Goal: Transaction & Acquisition: Purchase product/service

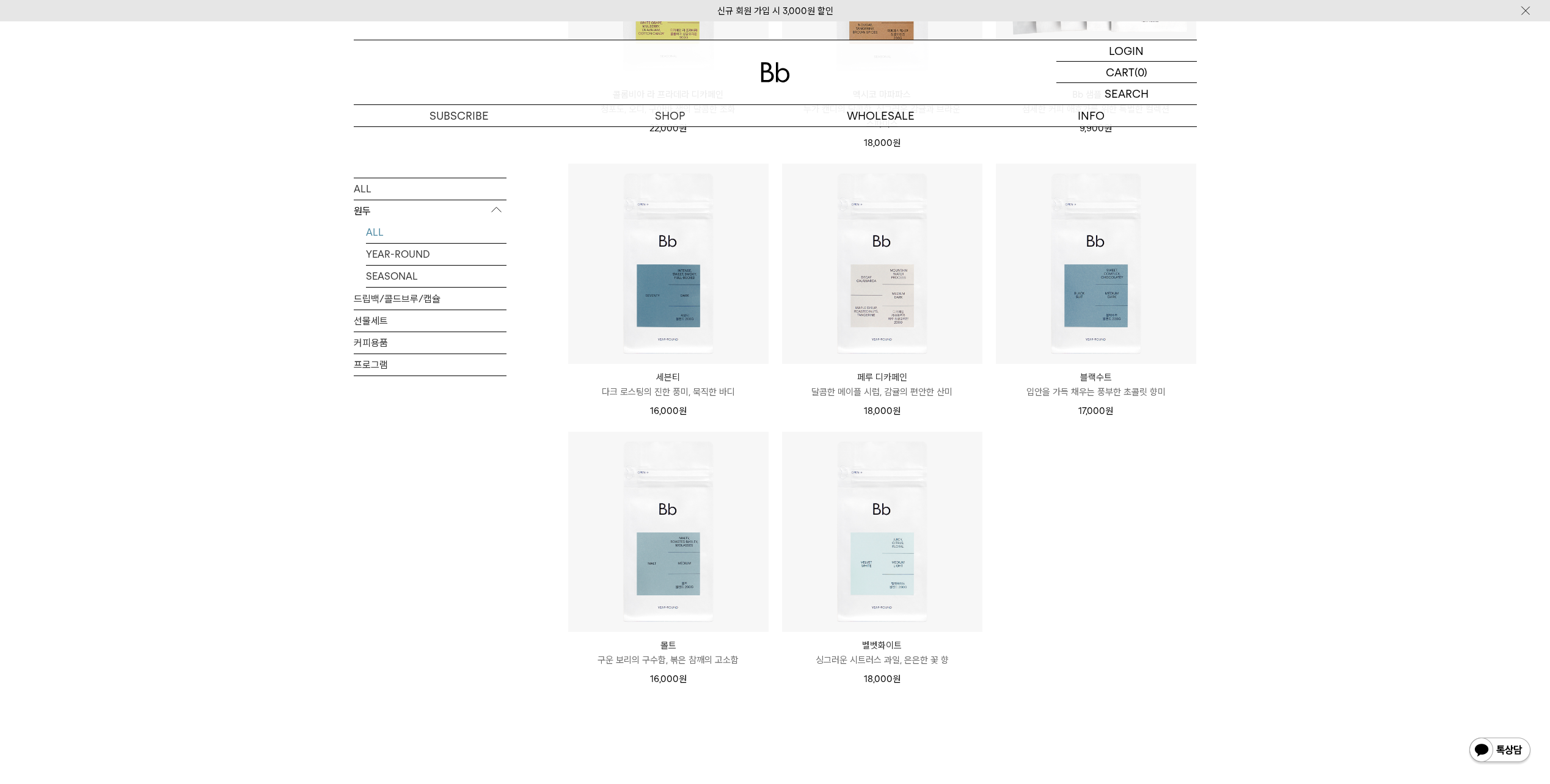
scroll to position [672, 0]
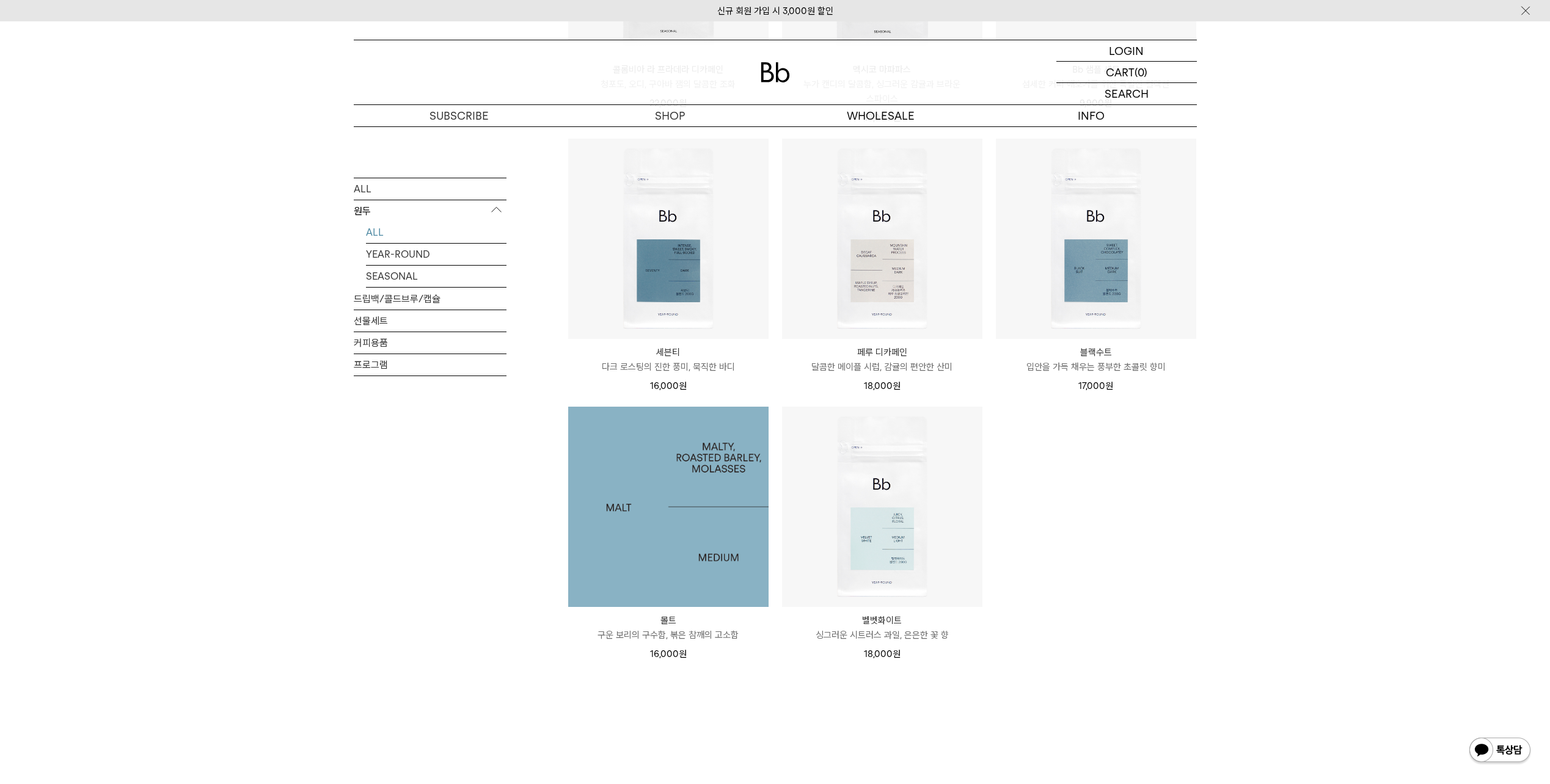
click at [660, 514] on img at bounding box center [668, 507] width 200 height 200
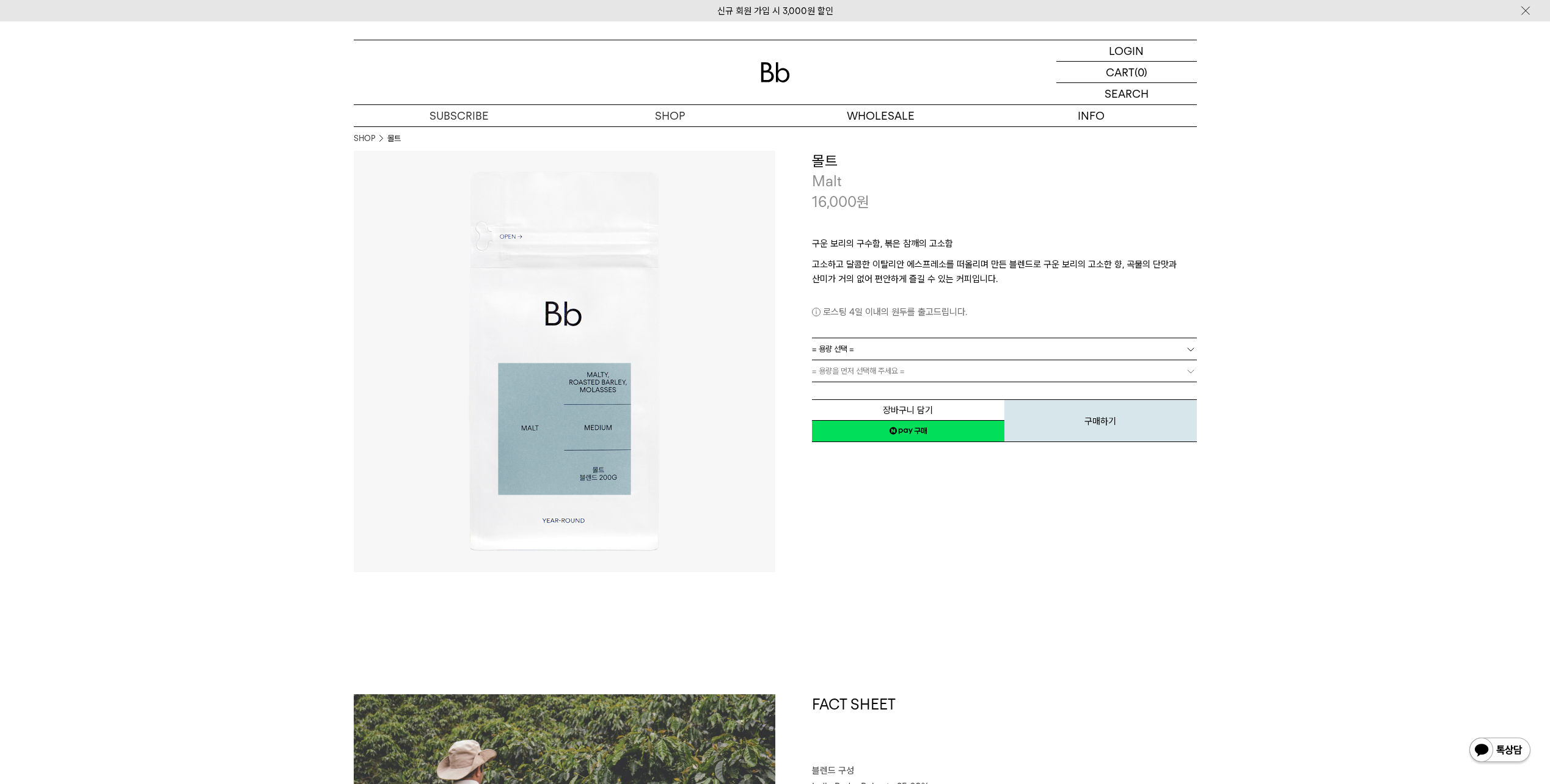
click at [864, 352] on link "= 용량 선택 =" at bounding box center [1004, 349] width 385 height 21
click at [846, 412] on li "1kg" at bounding box center [1010, 415] width 372 height 22
click at [851, 368] on span "= 분쇄도 선택 =" at bounding box center [837, 371] width 49 height 21
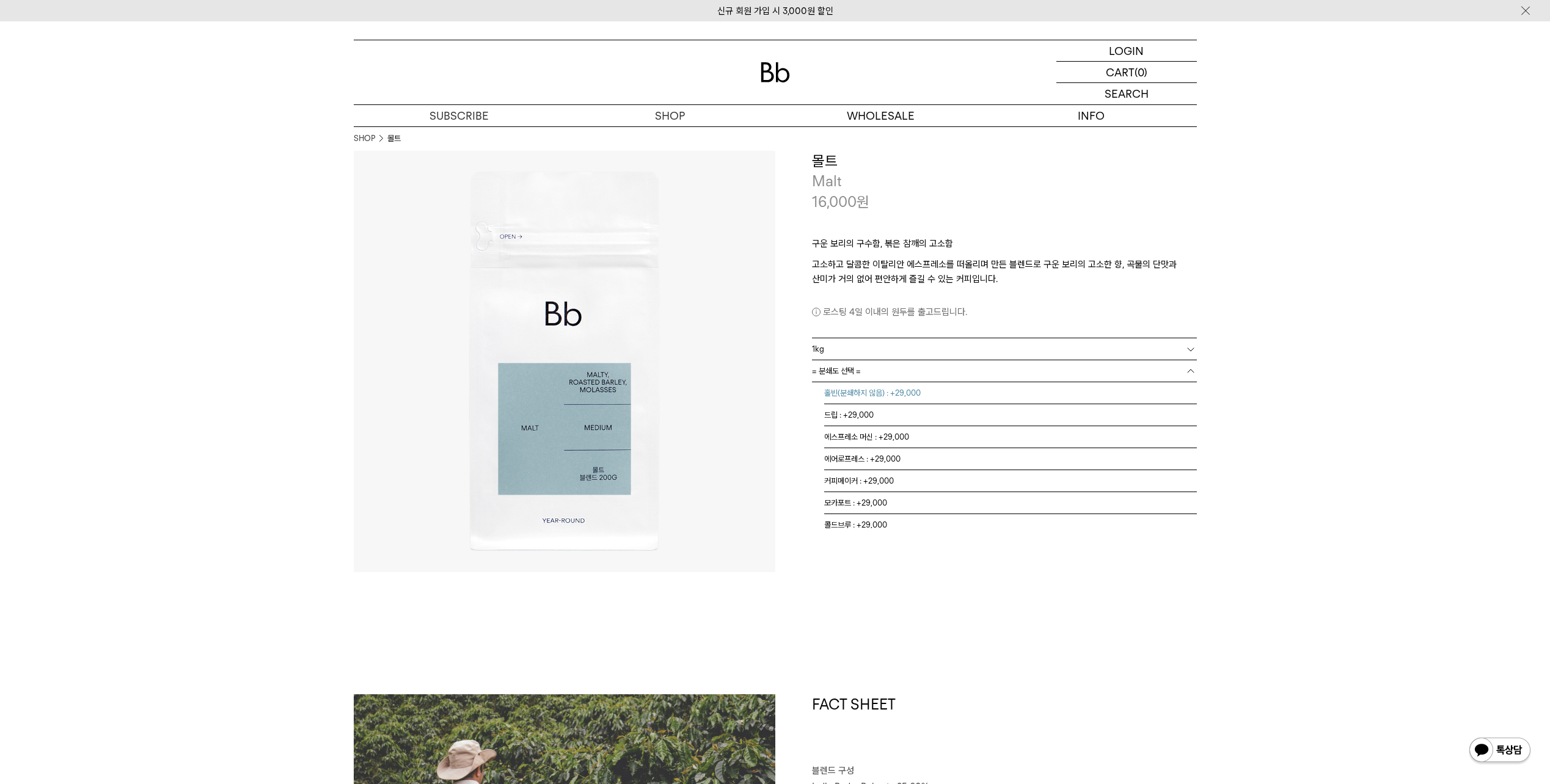
click at [853, 392] on li "홀빈(분쇄하지 않음) : +29,000" at bounding box center [1010, 394] width 372 height 22
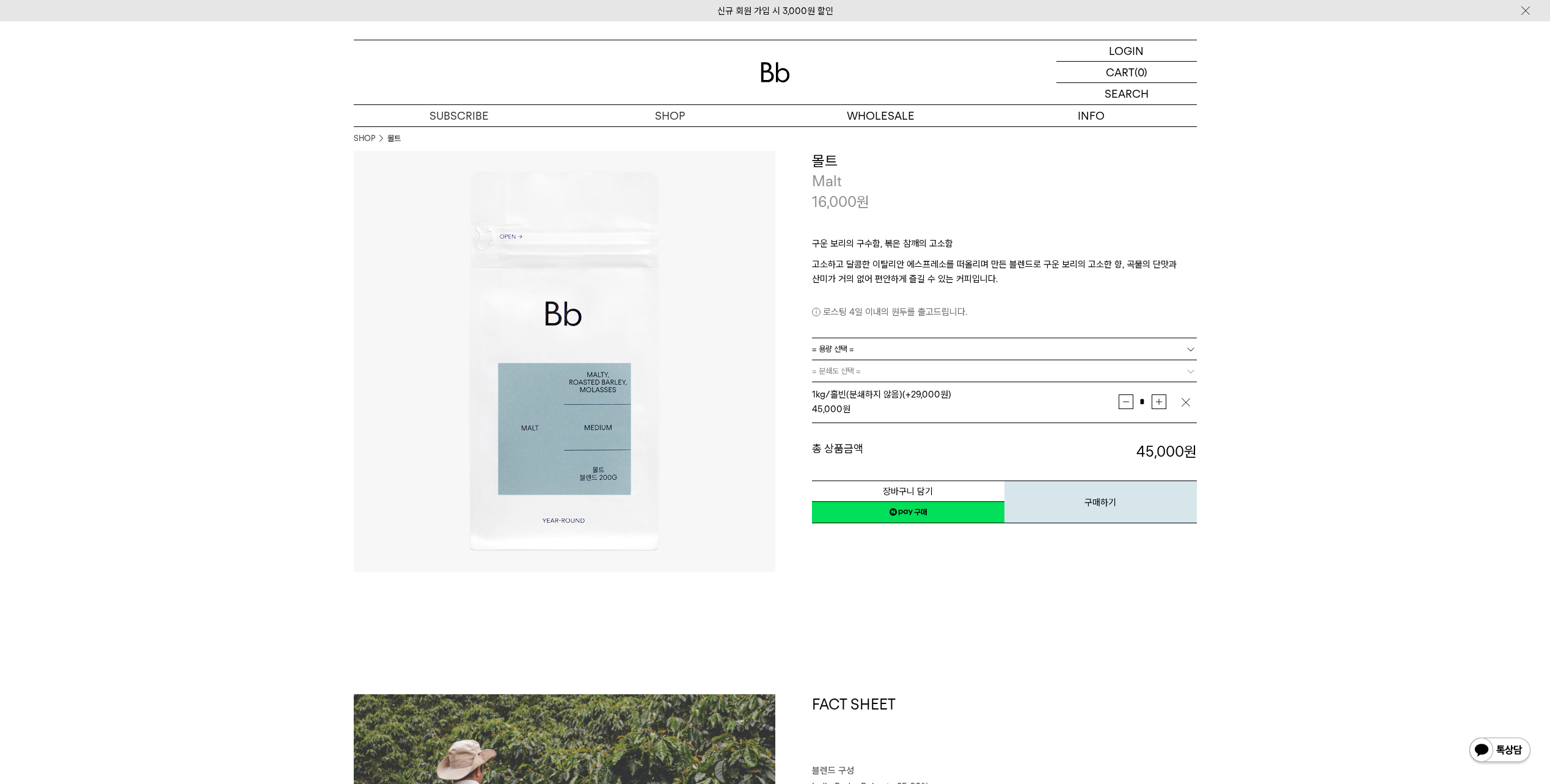
click at [1161, 397] on button "증가" at bounding box center [1159, 401] width 15 height 15
type input "*"
click at [947, 488] on button "장바구니 담기" at bounding box center [908, 491] width 192 height 21
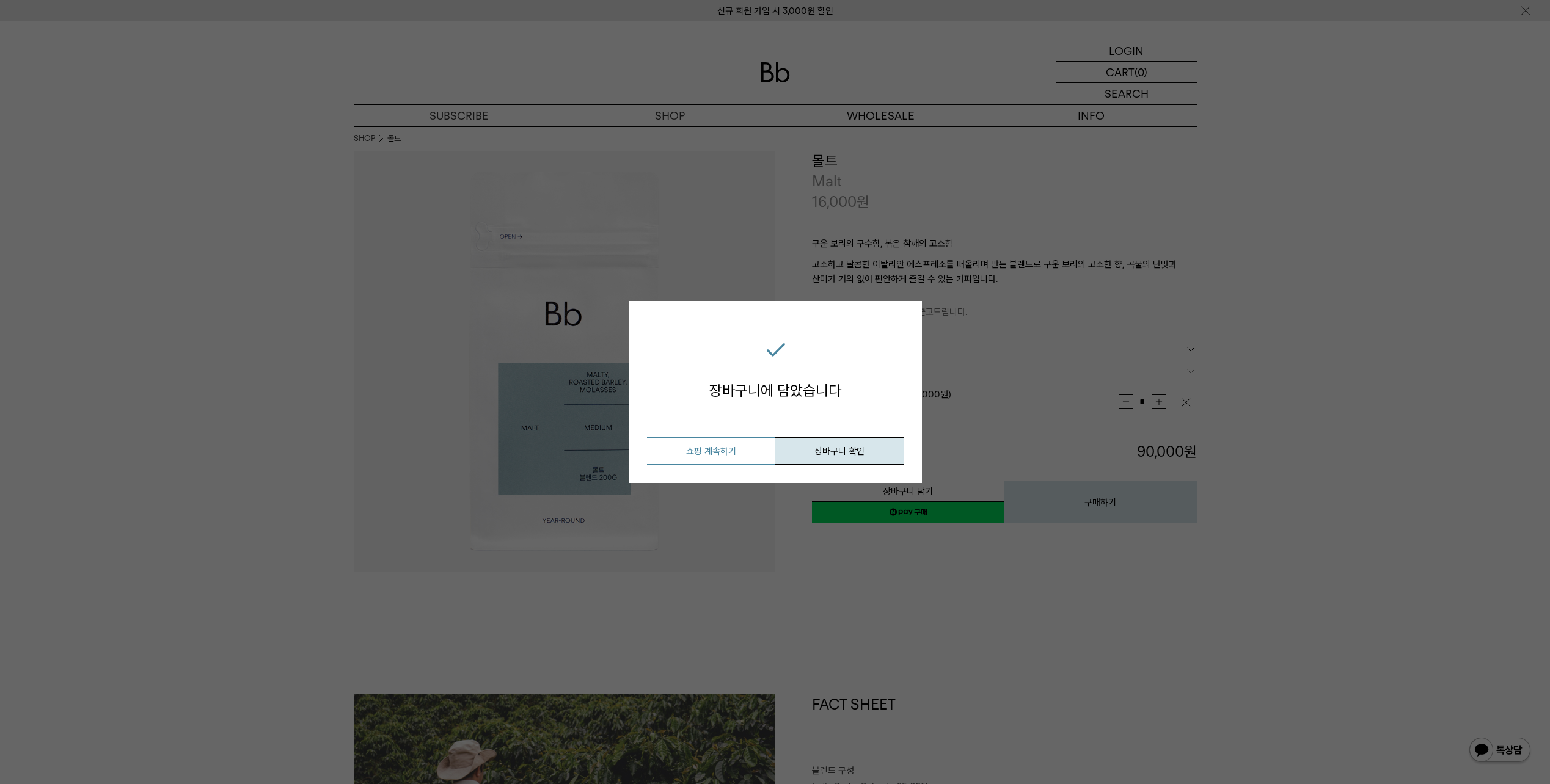
click at [717, 448] on button "쇼핑 계속하기" at bounding box center [711, 450] width 128 height 28
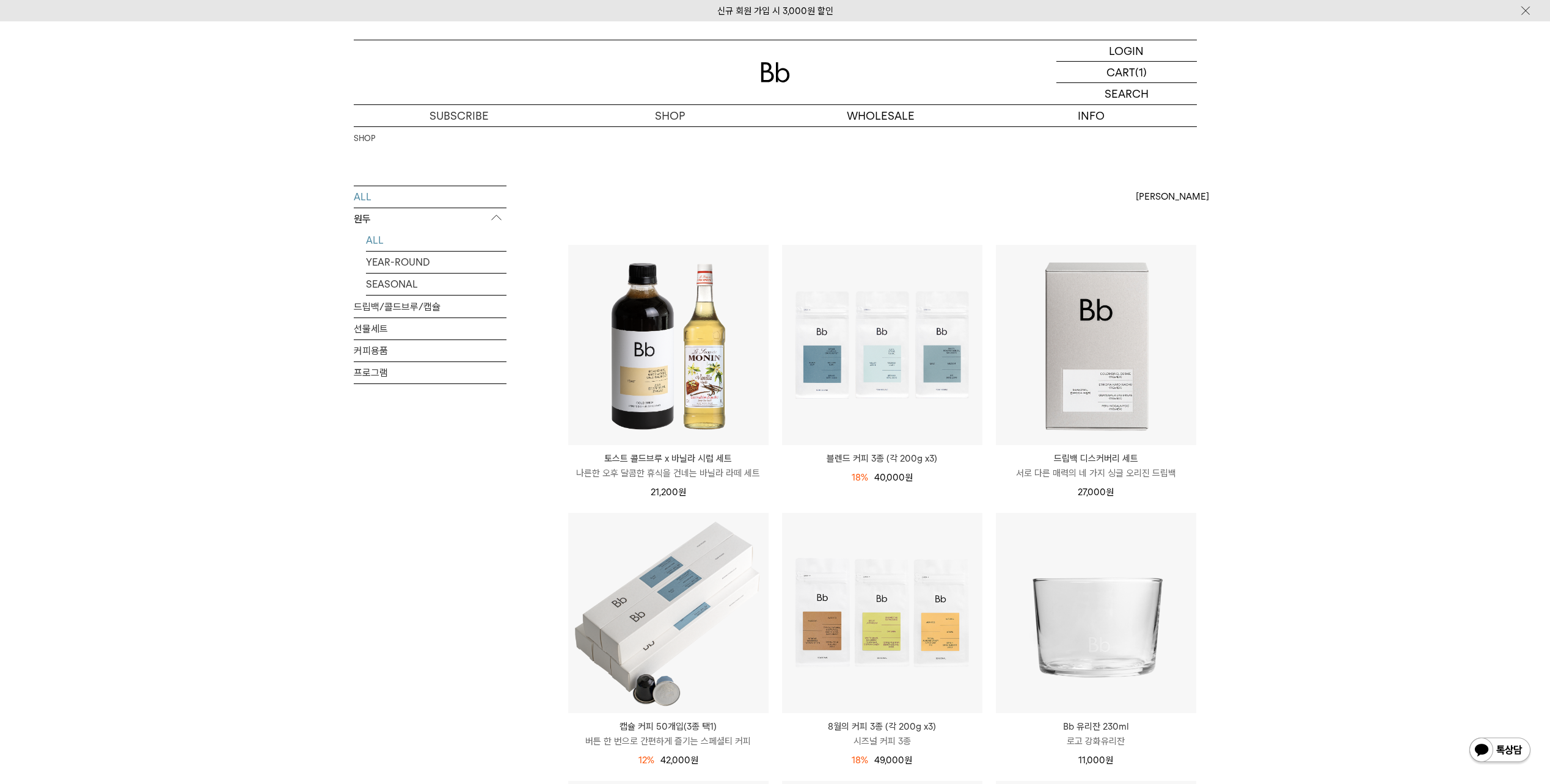
click at [376, 243] on link "ALL" at bounding box center [437, 239] width 141 height 21
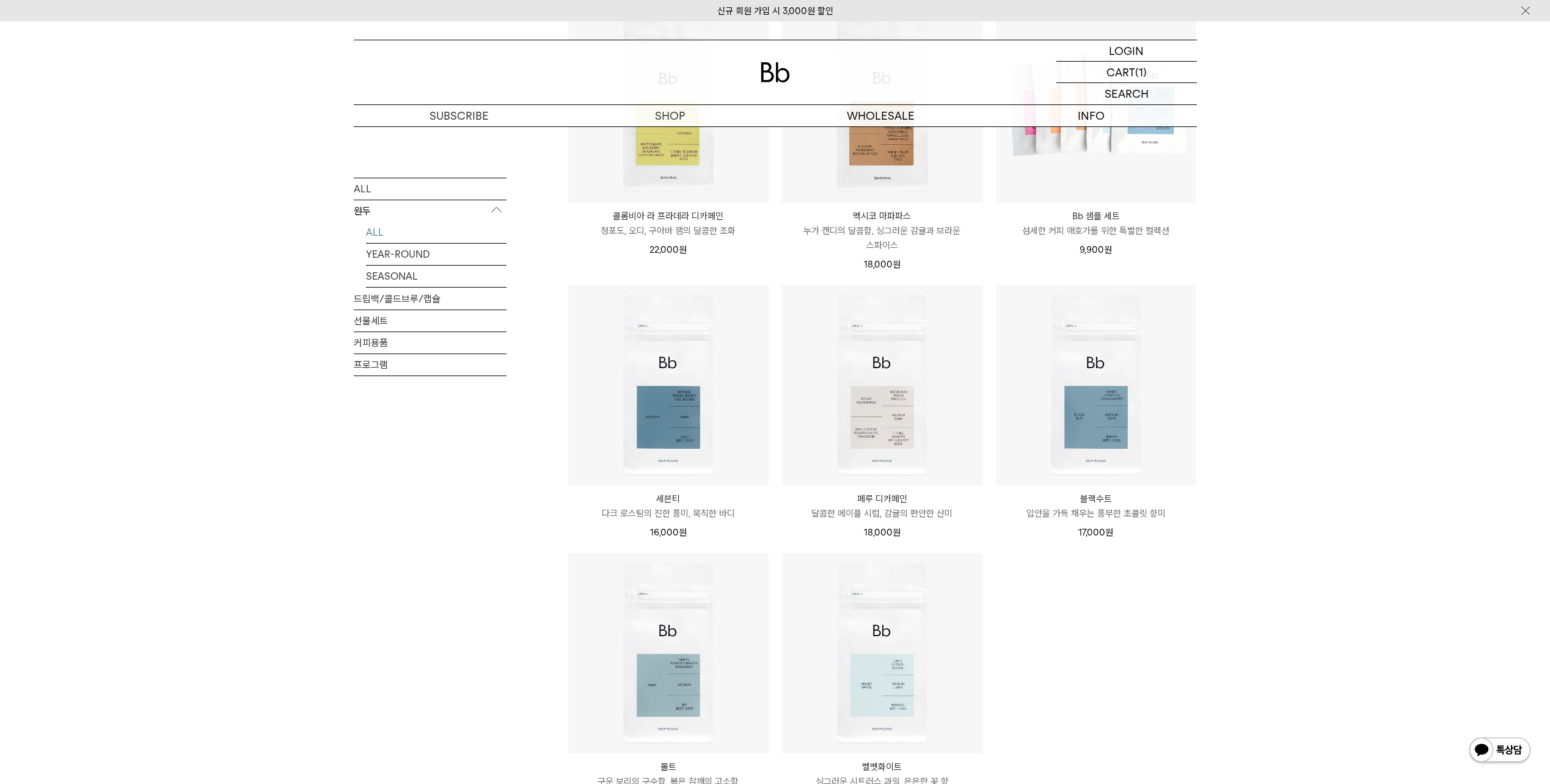
scroll to position [488, 0]
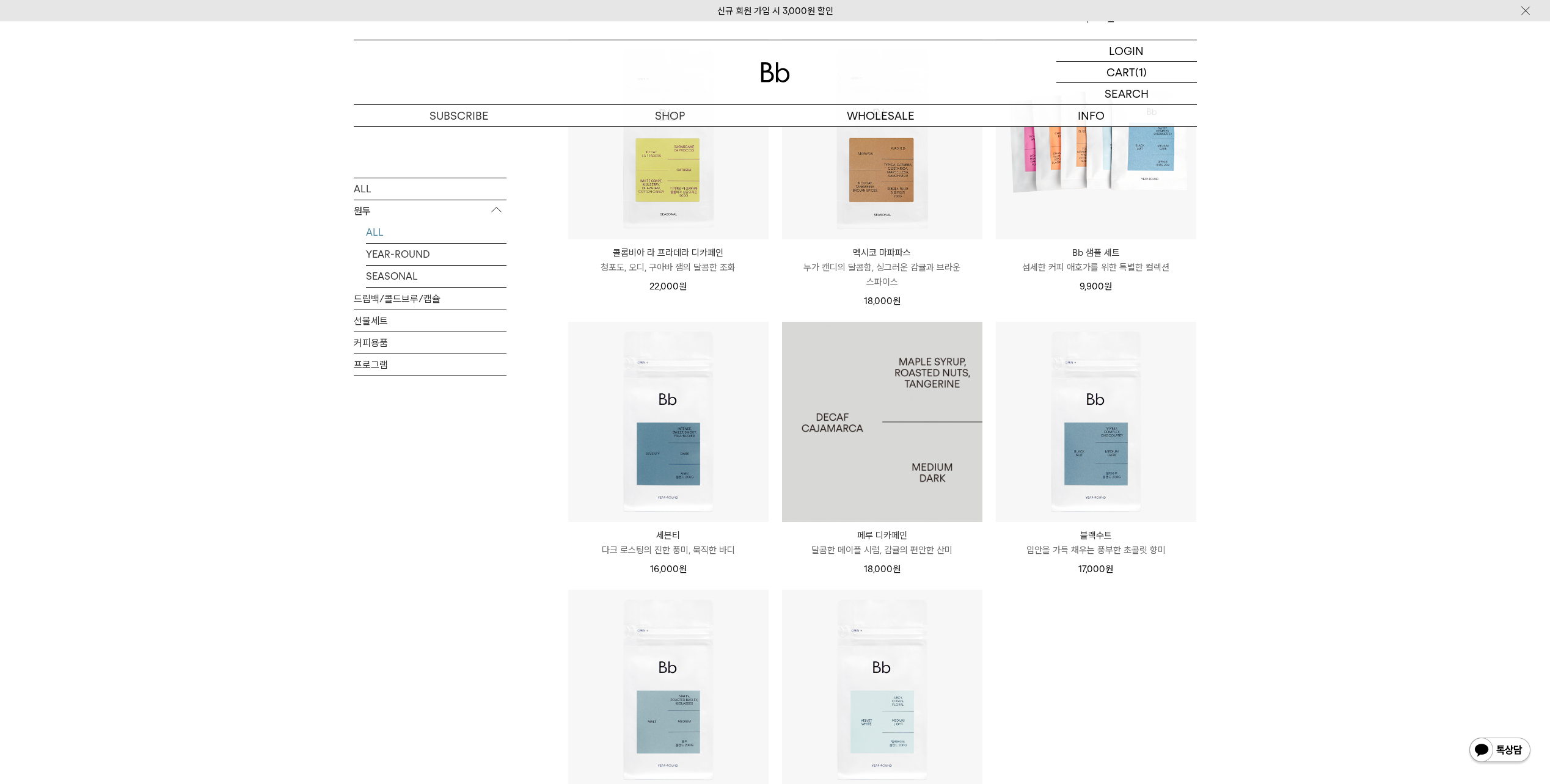
click at [902, 455] on img at bounding box center [882, 421] width 200 height 200
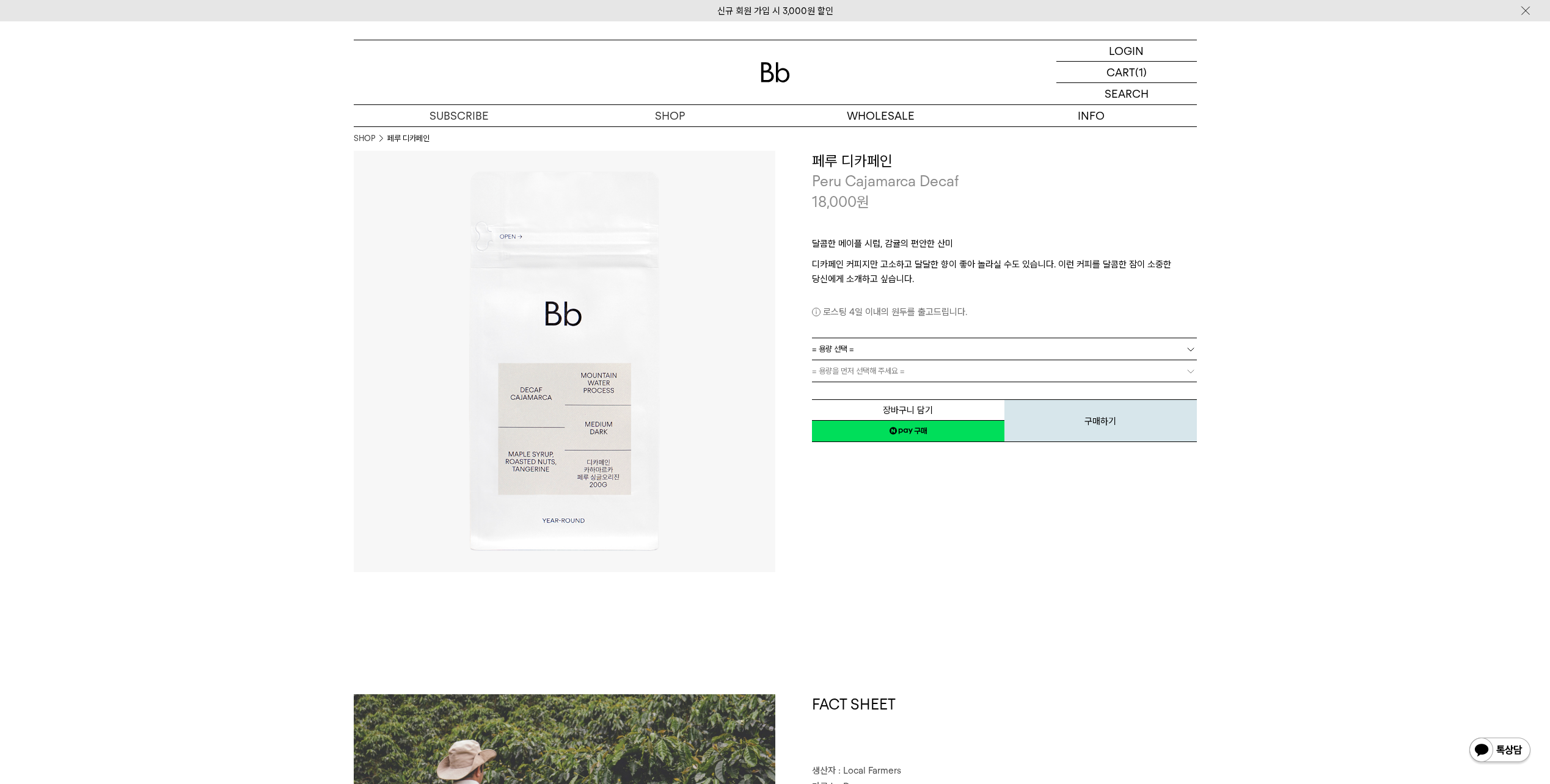
click at [871, 367] on span "= 용량을 먼저 선택해 주세요 =" at bounding box center [858, 371] width 93 height 21
click at [841, 343] on span "= 용량 선택 =" at bounding box center [833, 349] width 42 height 21
click at [845, 409] on li "1kg" at bounding box center [1010, 415] width 372 height 22
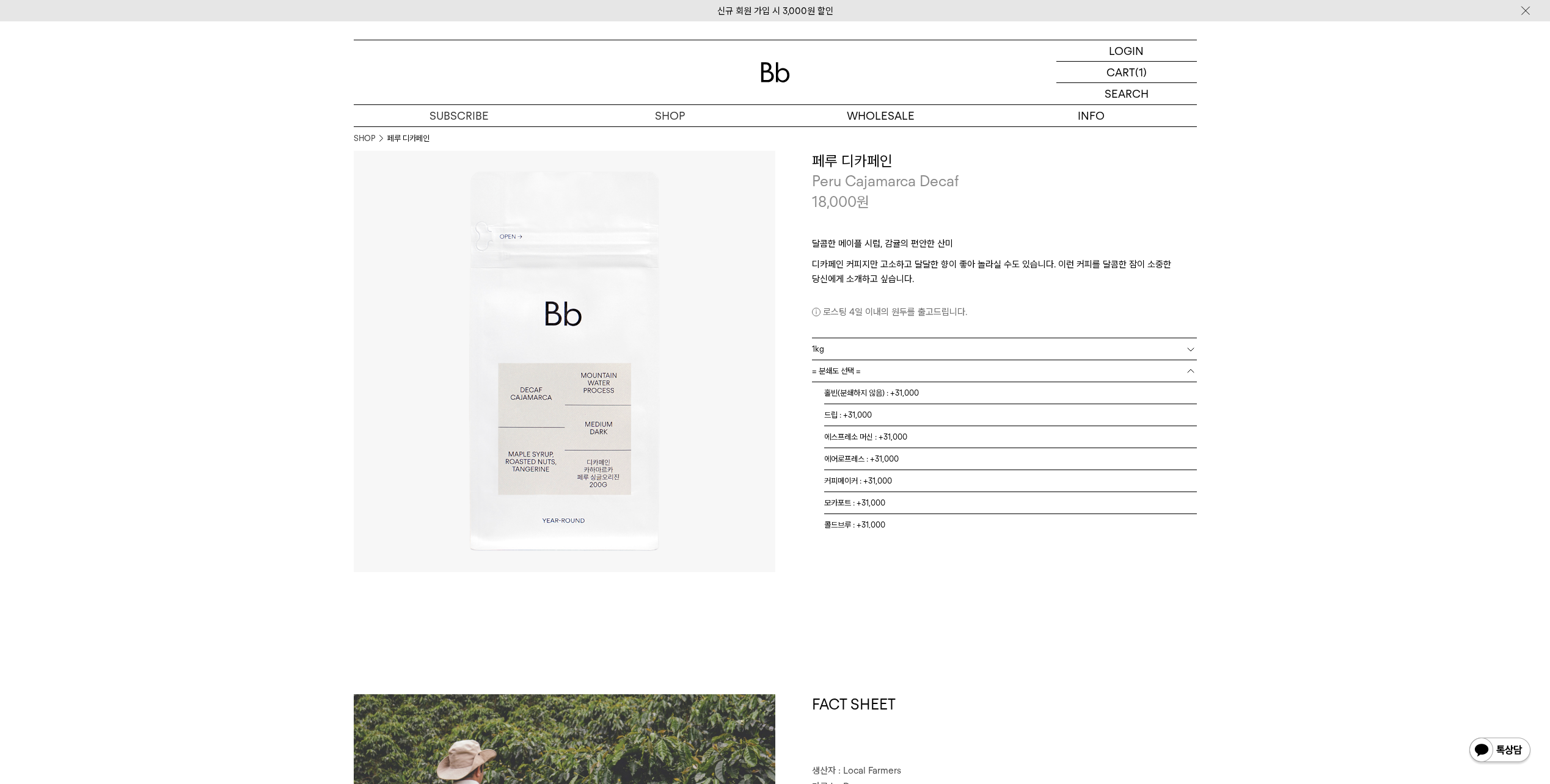
click at [852, 371] on span "= 분쇄도 선택 =" at bounding box center [837, 371] width 49 height 21
click at [864, 391] on li "홀빈(분쇄하지 않음) : +31,000" at bounding box center [1010, 394] width 372 height 22
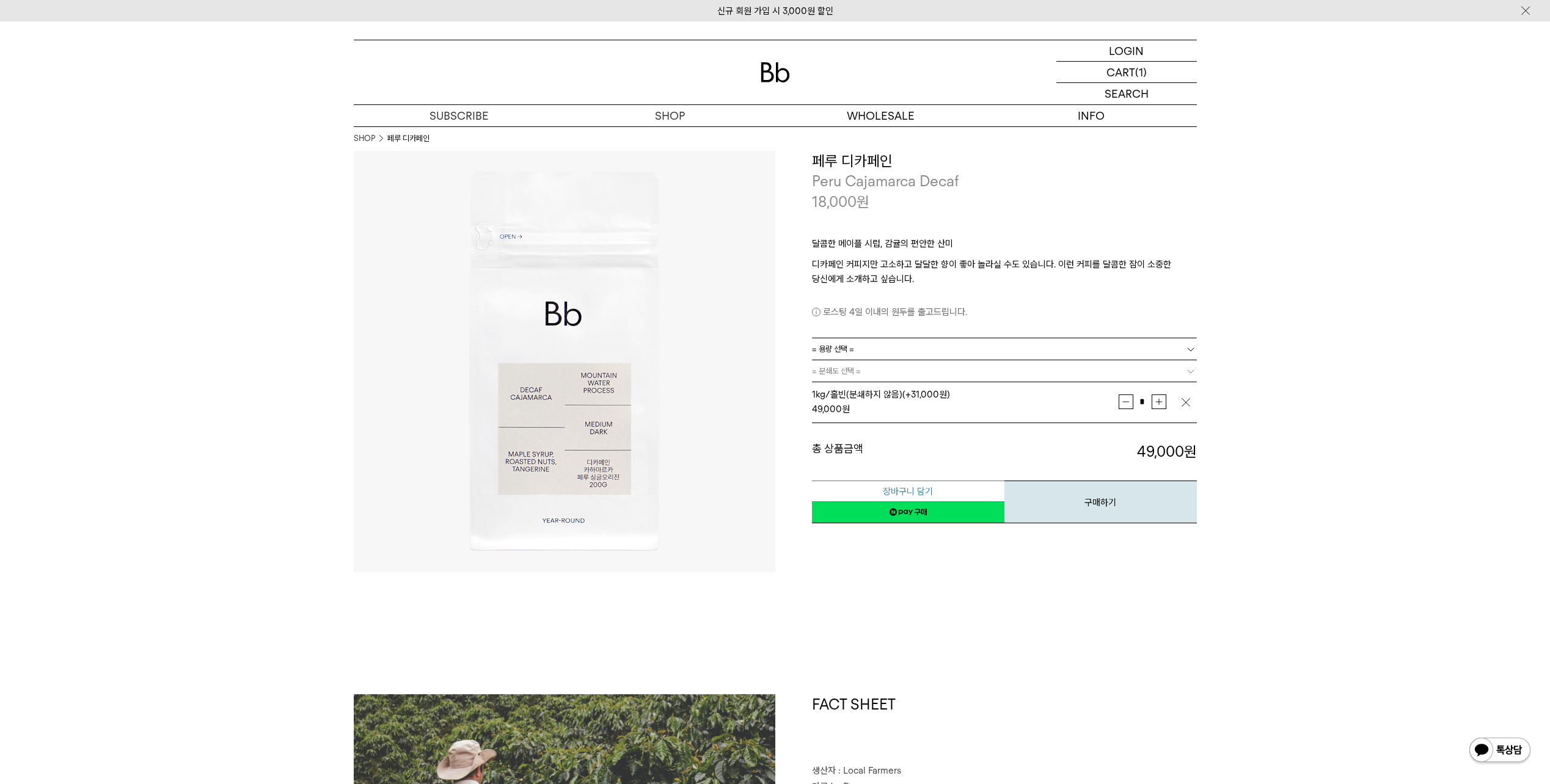
click at [950, 490] on button "장바구니 담기" at bounding box center [908, 491] width 192 height 21
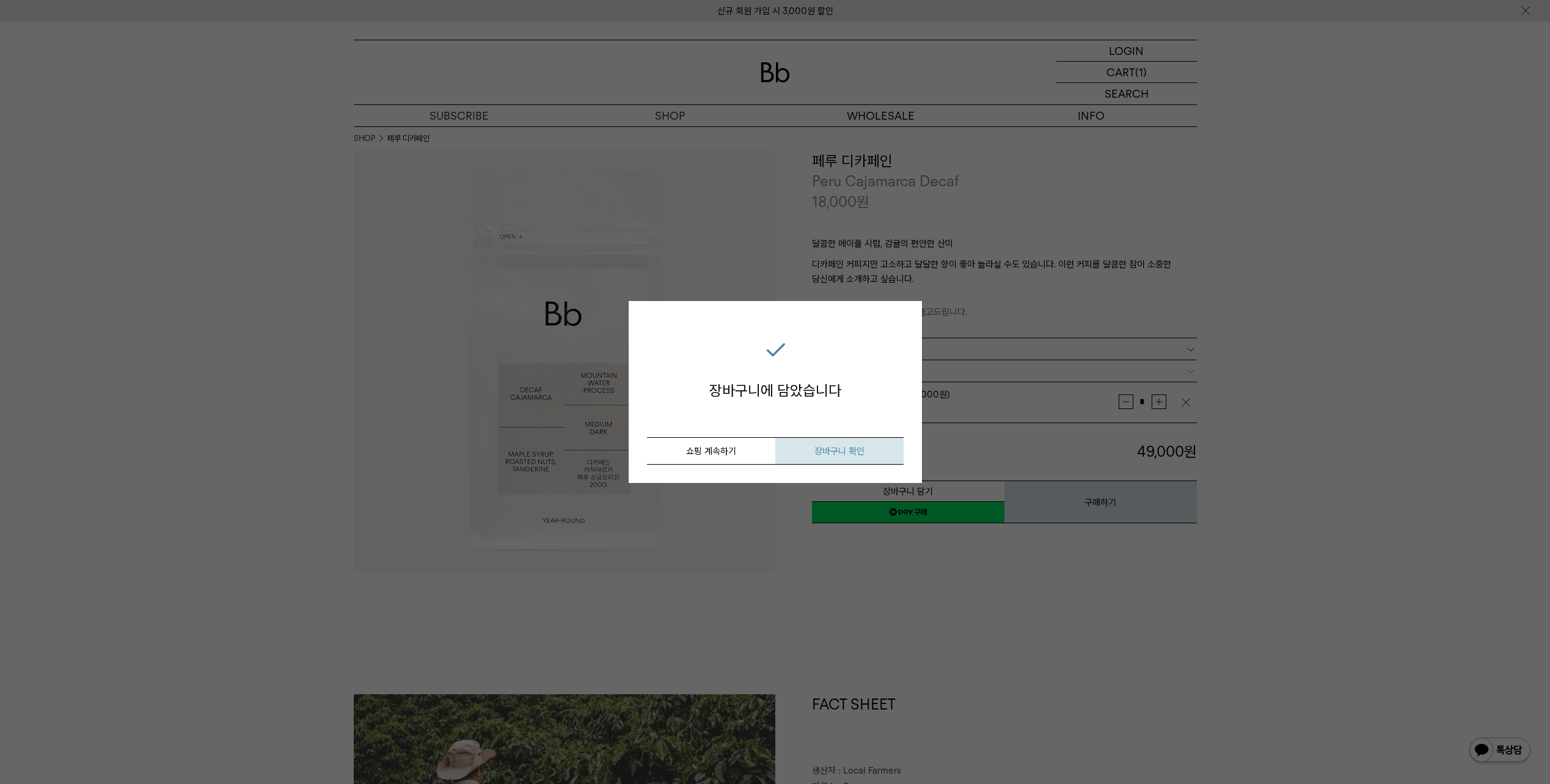
click at [854, 448] on span "장바구니 확인" at bounding box center [839, 451] width 50 height 11
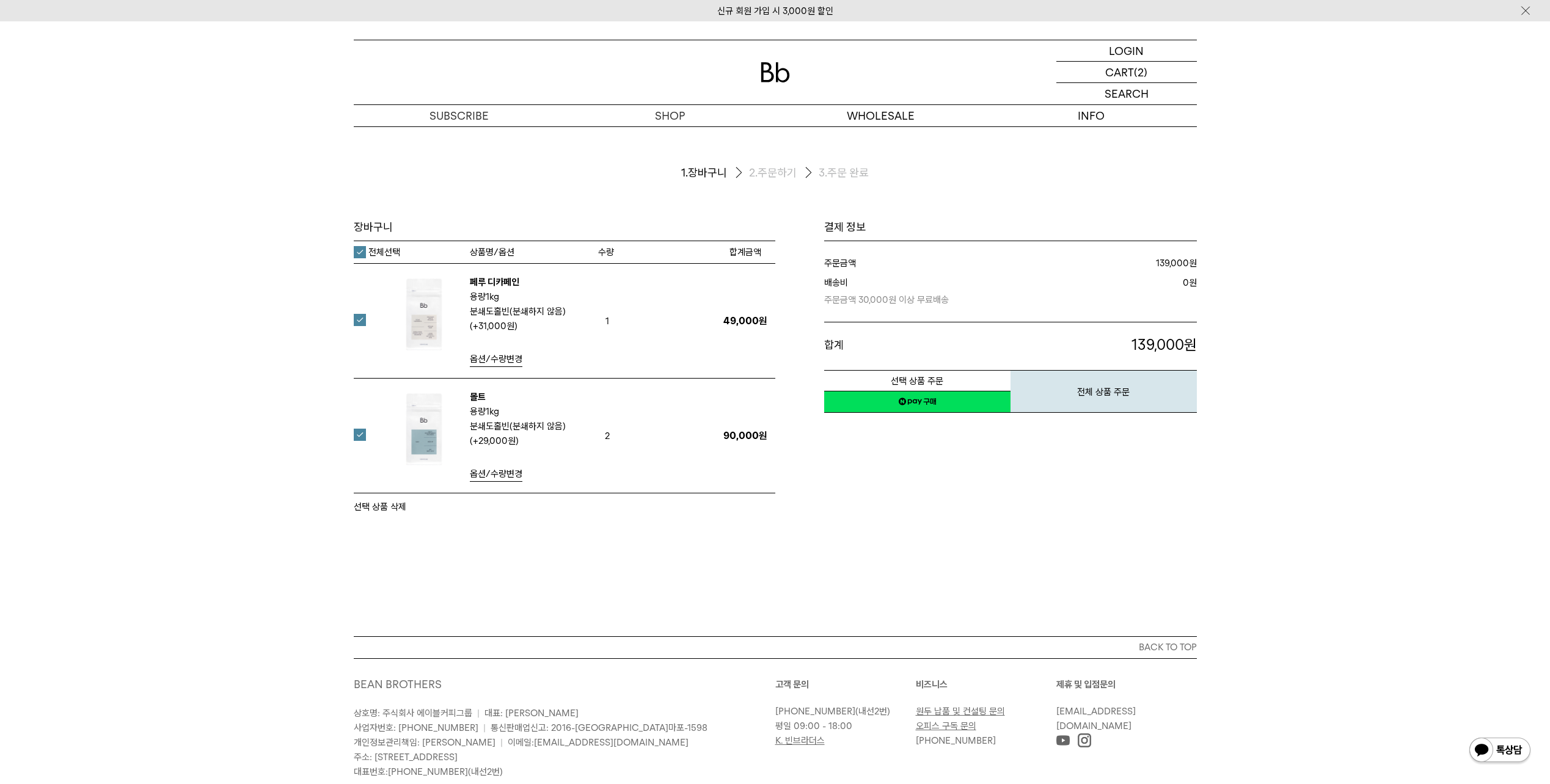
click at [507, 473] on span "옵션/수량변경" at bounding box center [496, 474] width 52 height 11
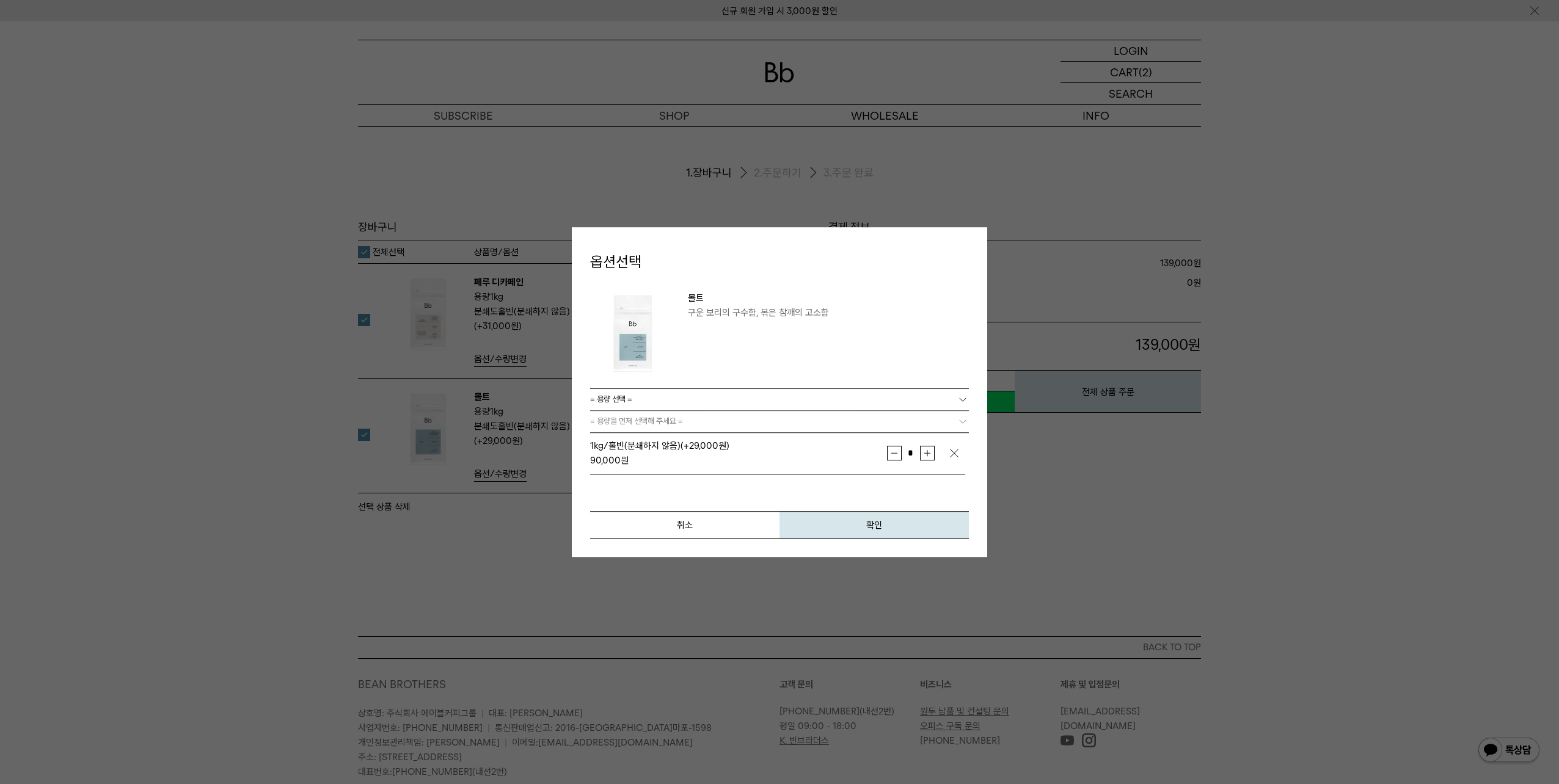
click at [897, 452] on button "감소" at bounding box center [894, 453] width 15 height 15
type input "*"
click at [893, 519] on button "확인" at bounding box center [874, 525] width 190 height 28
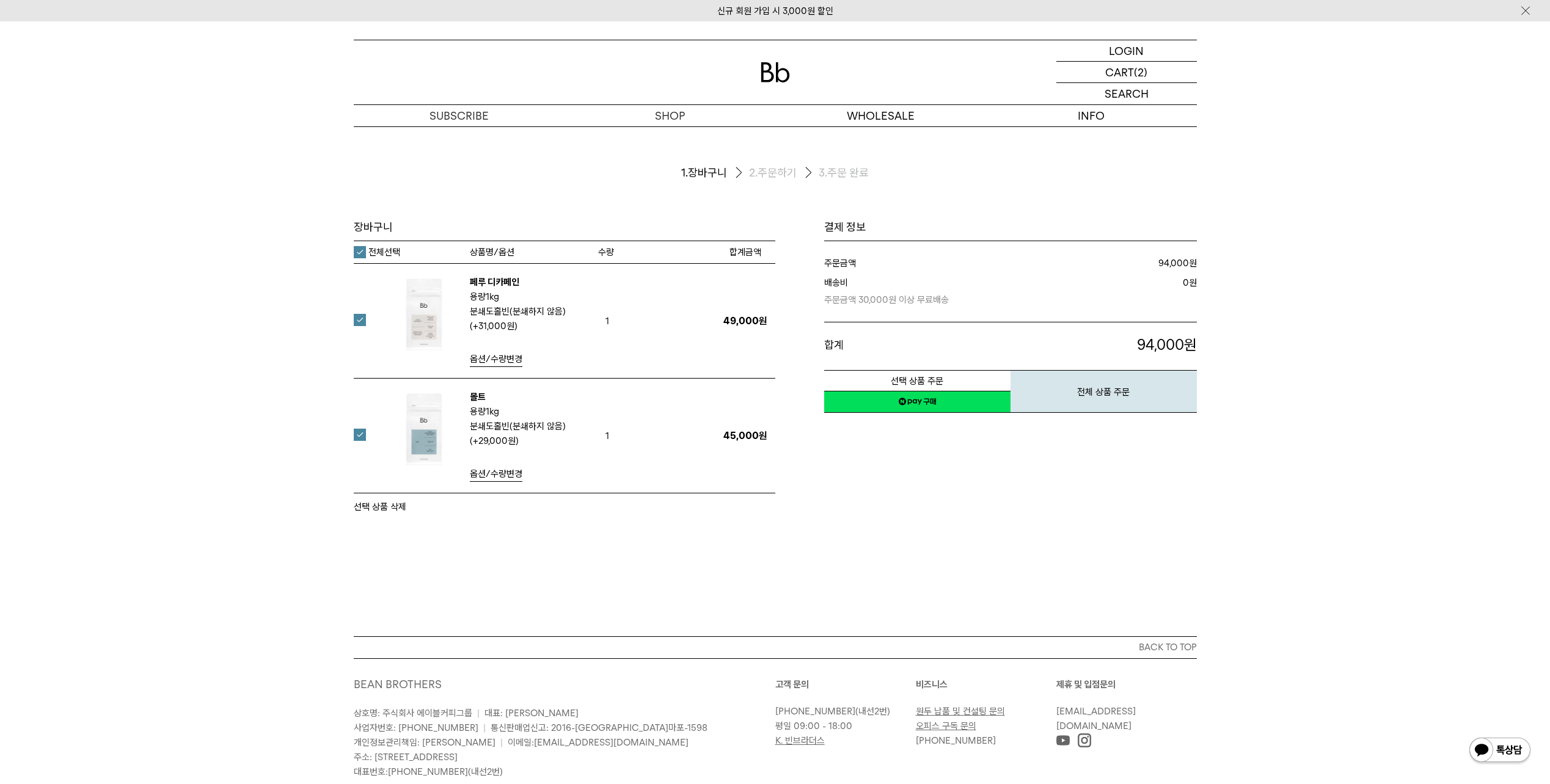
click at [1034, 561] on div "장바구니 1. 장바구니 2. 주문하기 3. 주문 완료 [GEOGRAPHIC_DATA]" at bounding box center [775, 381] width 1550 height 510
click at [362, 320] on label at bounding box center [367, 319] width 27 height 12
click at [386, 509] on button "선택 상품 삭제" at bounding box center [380, 507] width 52 height 15
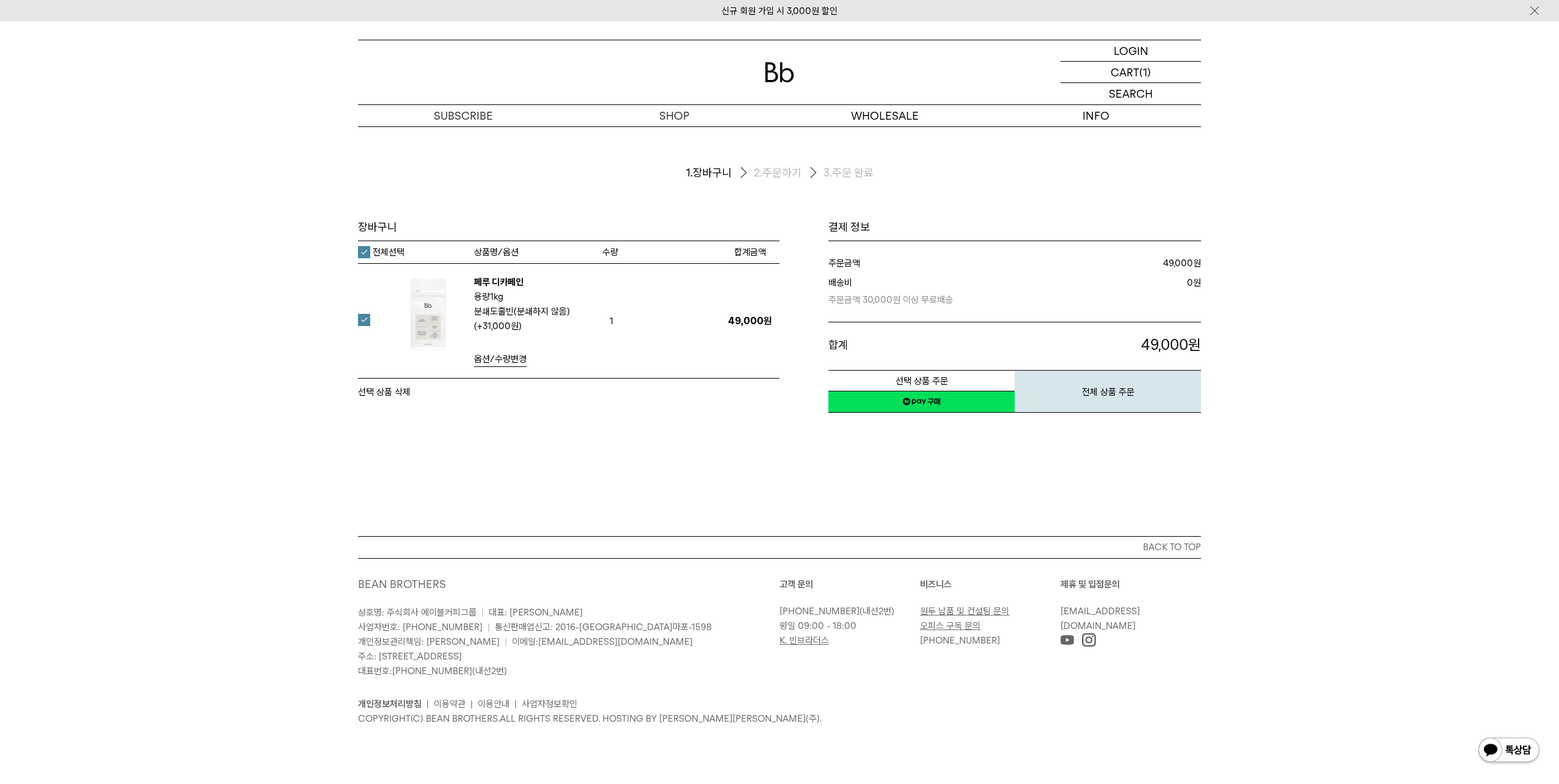
click at [513, 356] on span "옵션/수량변경" at bounding box center [500, 359] width 52 height 11
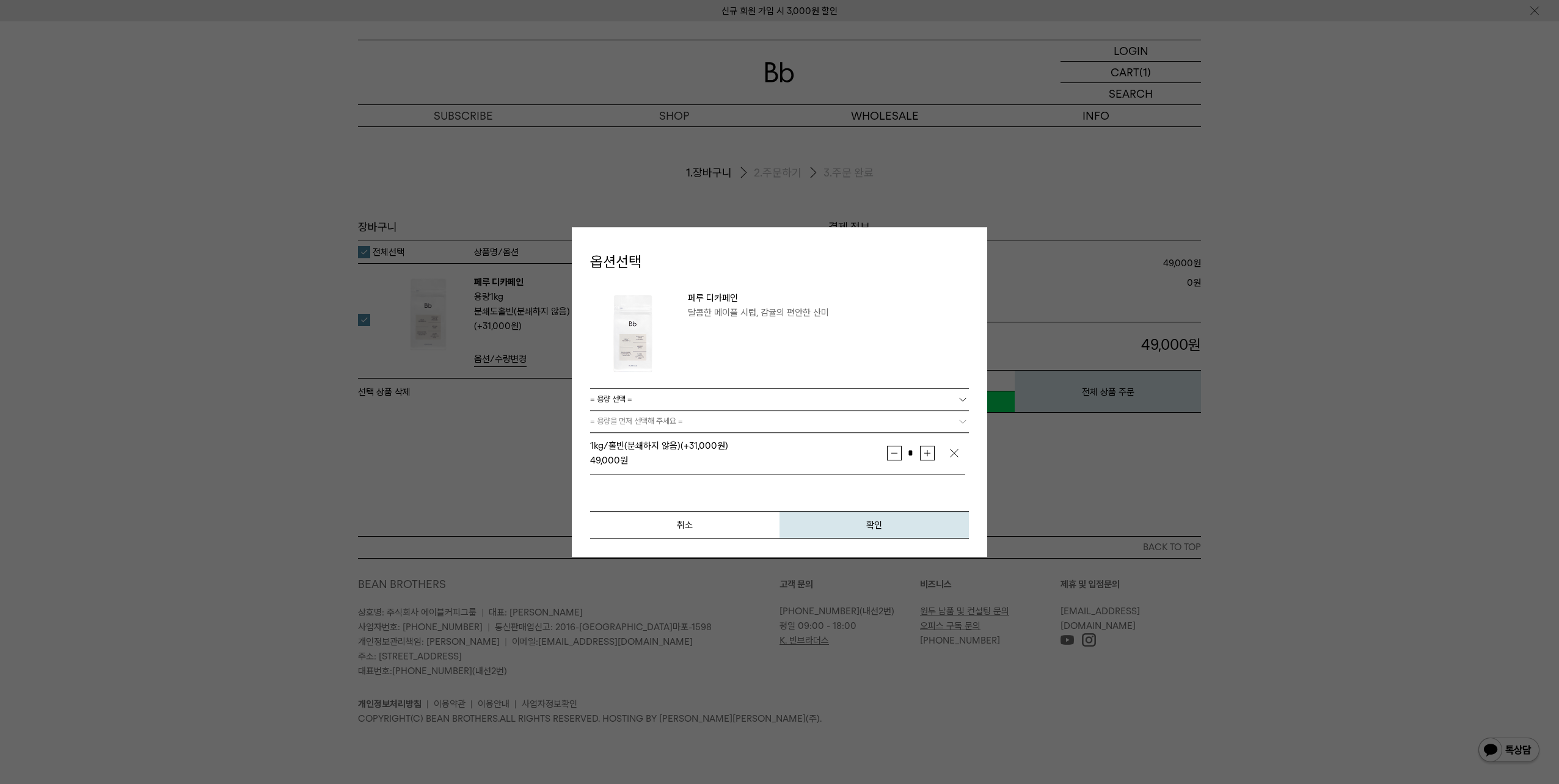
click at [930, 450] on button "증가" at bounding box center [927, 453] width 15 height 15
type input "*"
click at [897, 525] on button "확인" at bounding box center [874, 525] width 190 height 28
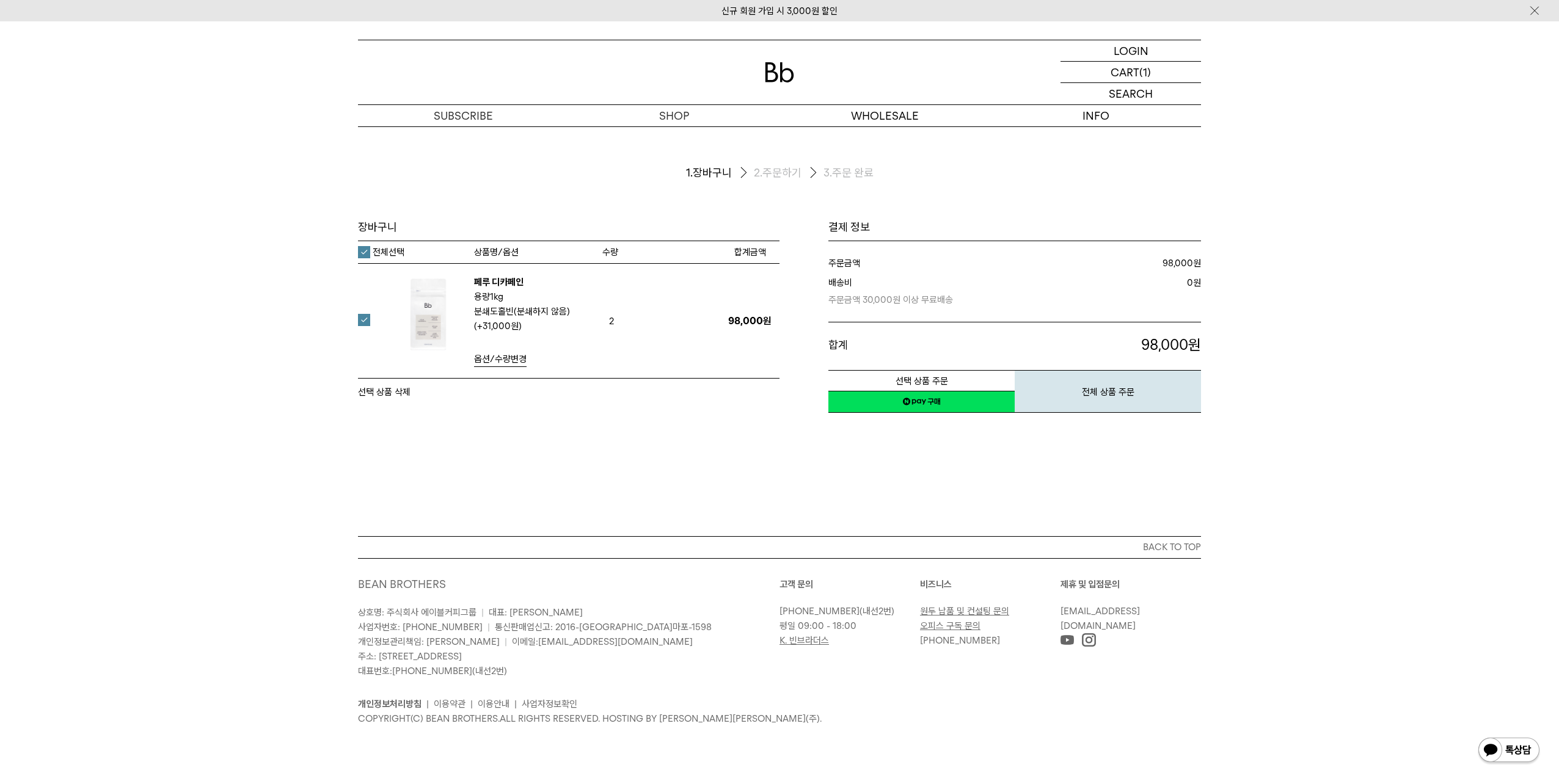
click at [946, 398] on link "네이버페이 구매하기" at bounding box center [922, 401] width 187 height 22
